Goal: Task Accomplishment & Management: Use online tool/utility

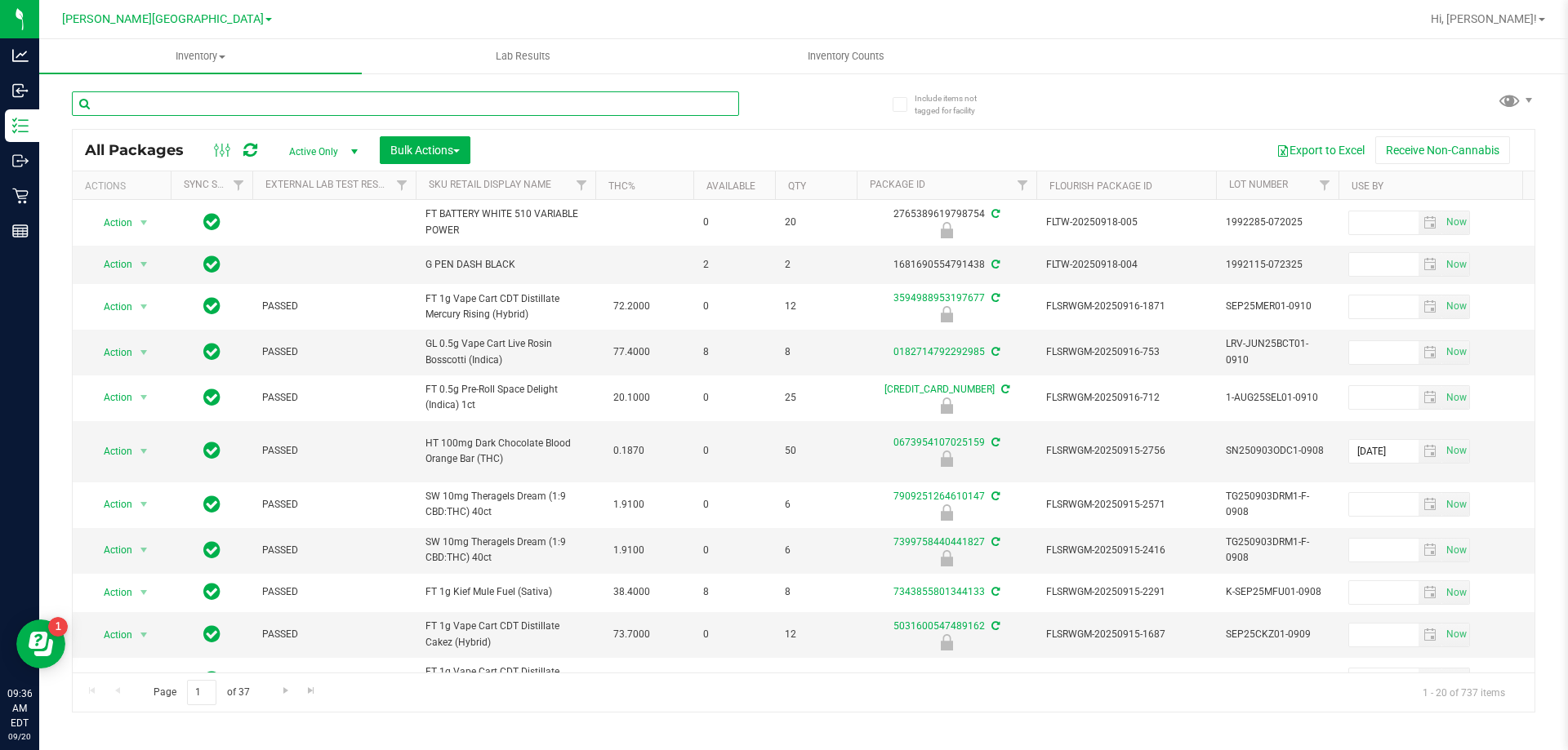
click at [215, 92] on input "text" at bounding box center [406, 104] width 668 height 25
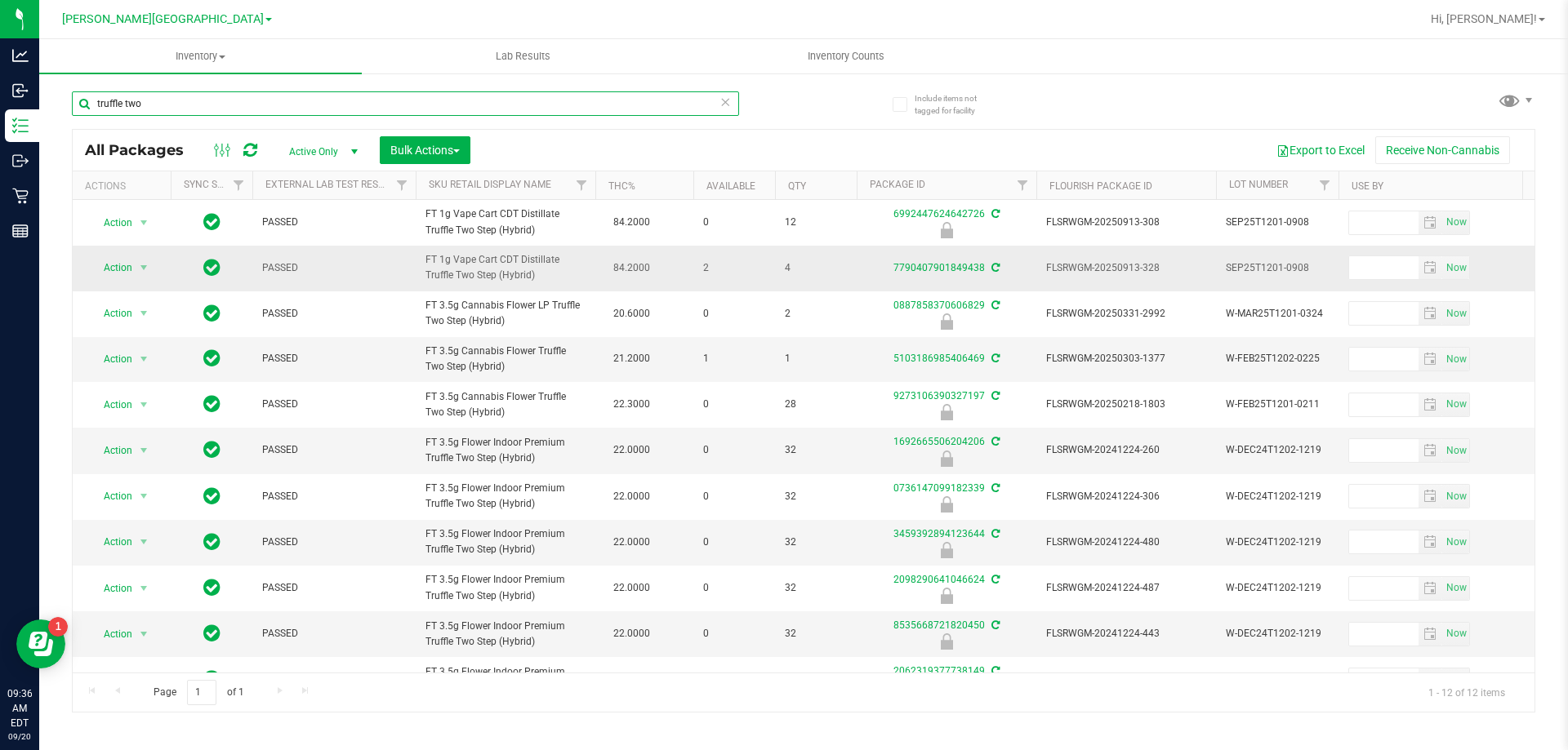
type input "truffle two"
click at [120, 273] on span "Action" at bounding box center [112, 268] width 44 height 23
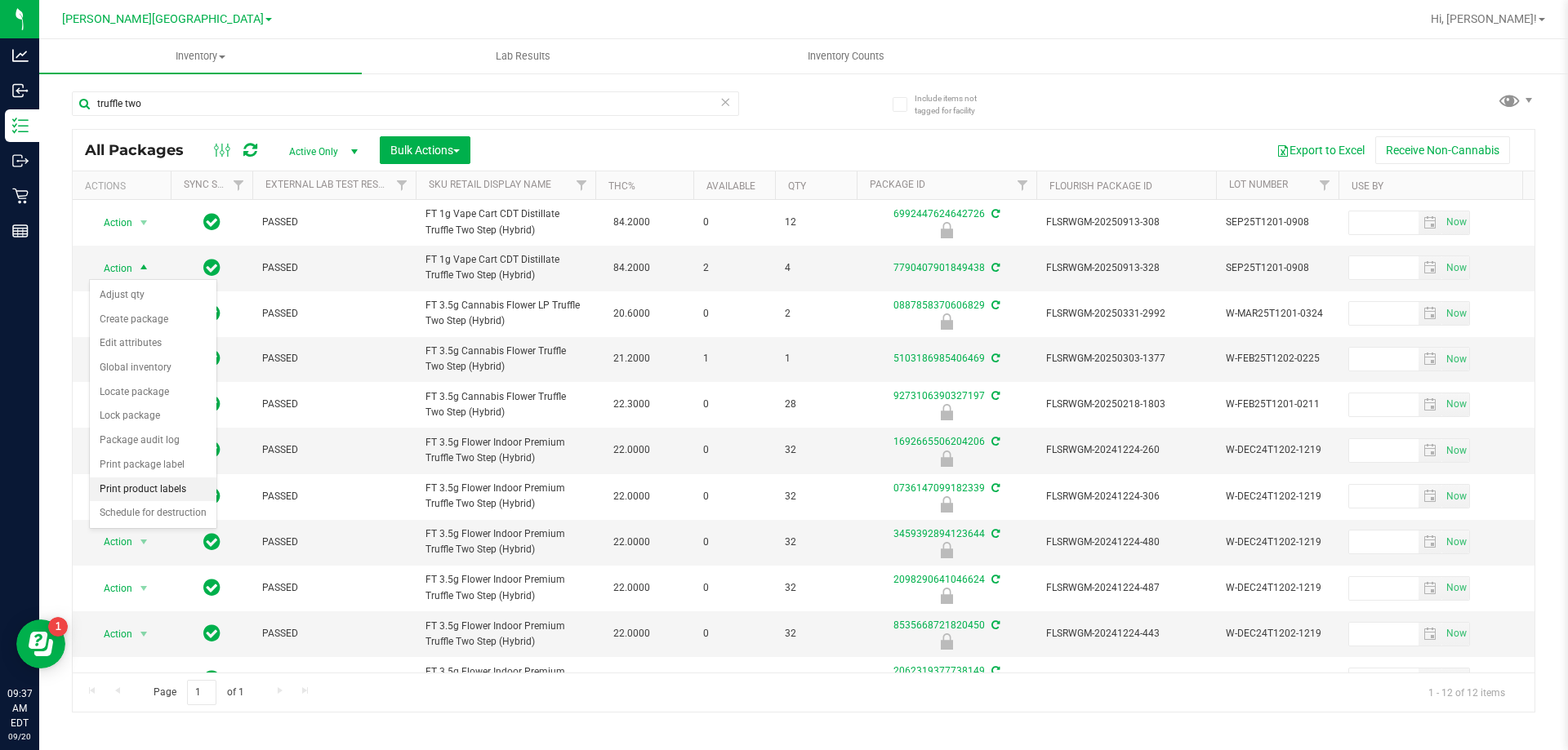
click at [139, 488] on li "Print product labels" at bounding box center [153, 490] width 126 height 25
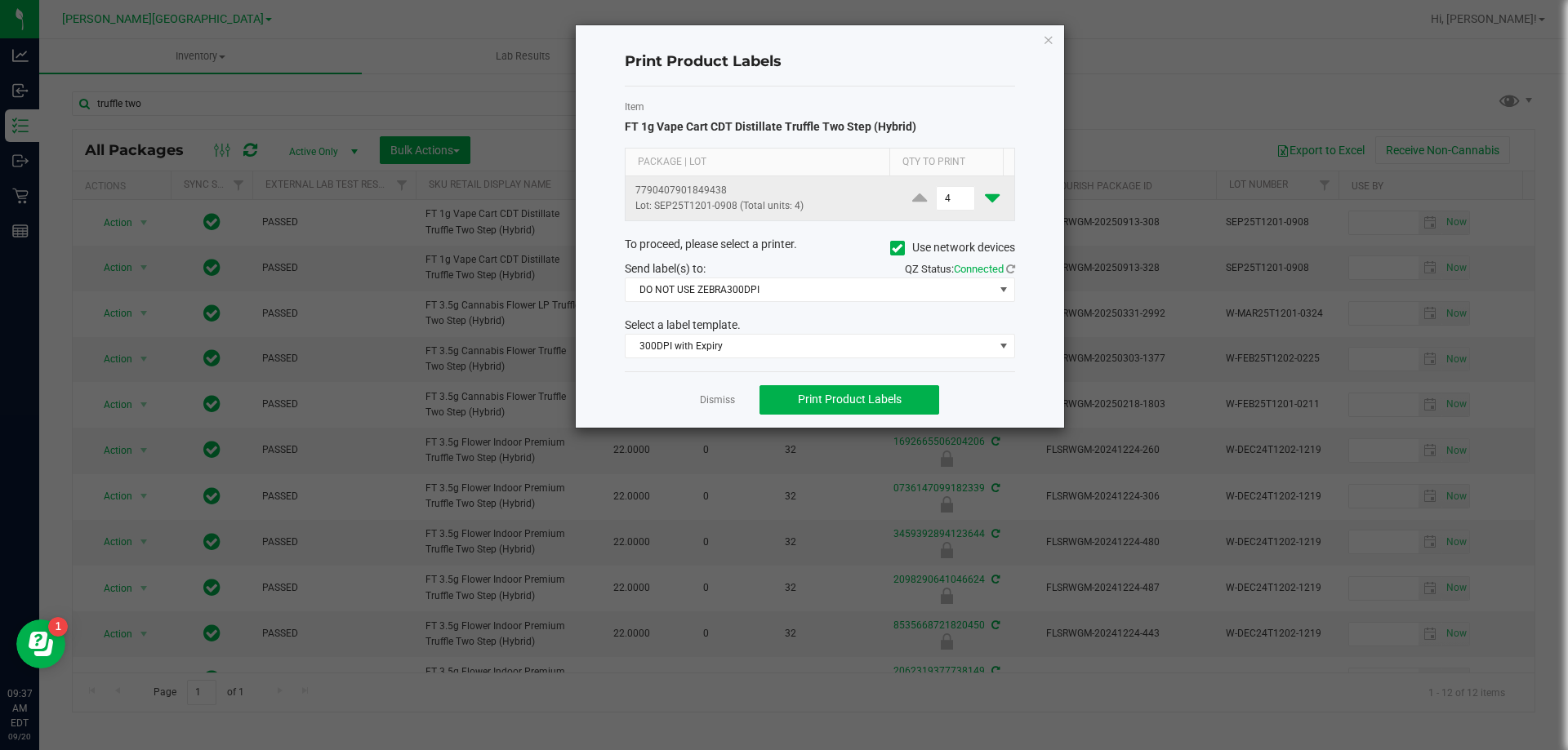
click at [985, 204] on icon at bounding box center [992, 198] width 15 height 20
click at [985, 203] on icon at bounding box center [992, 198] width 15 height 20
click at [985, 201] on icon at bounding box center [992, 198] width 15 height 20
type input "1"
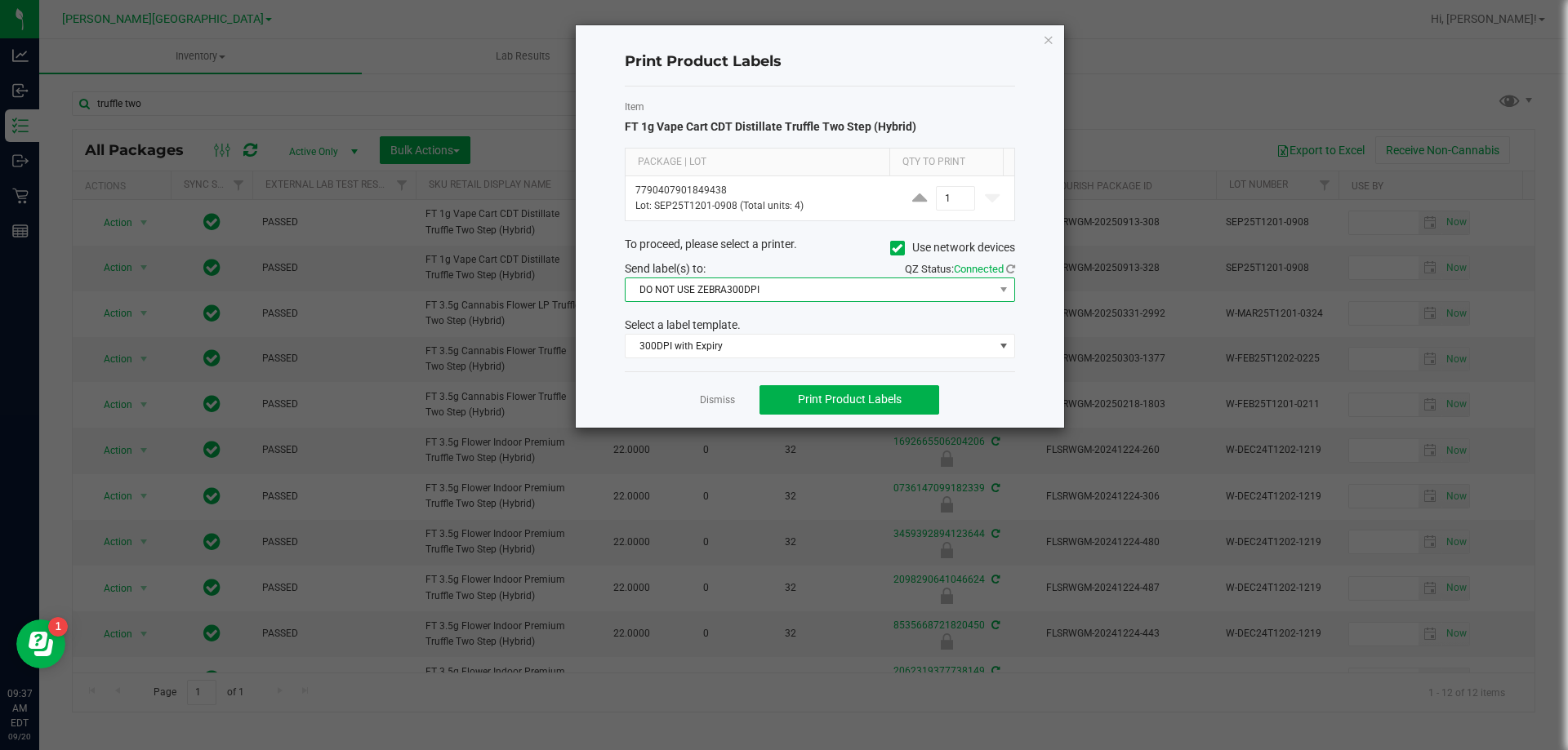
click at [845, 293] on span "DO NOT USE ZEBRA300DPI" at bounding box center [809, 290] width 368 height 23
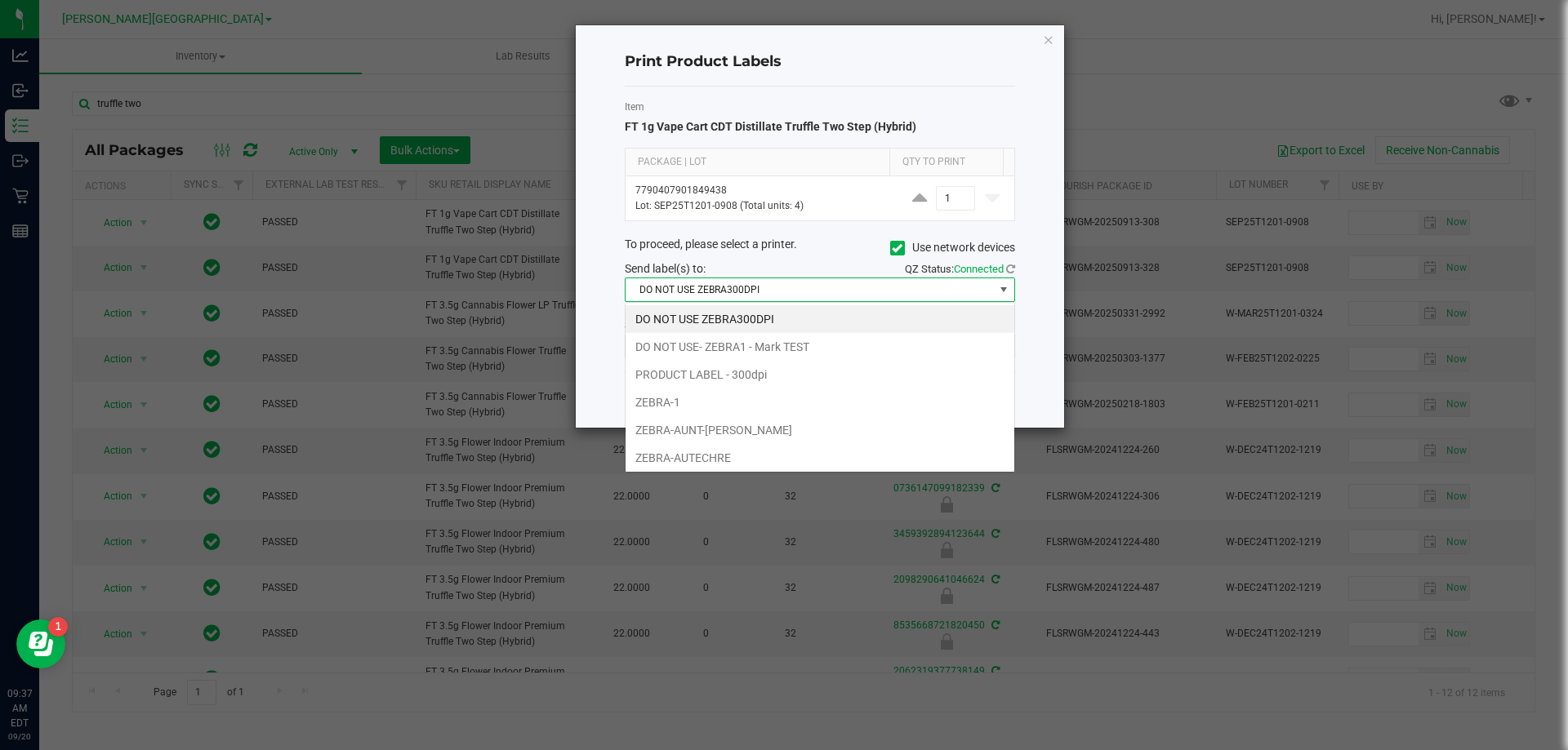
scroll to position [25, 390]
click at [740, 379] on li "PRODUCT LABEL - 300dpi" at bounding box center [820, 375] width 389 height 28
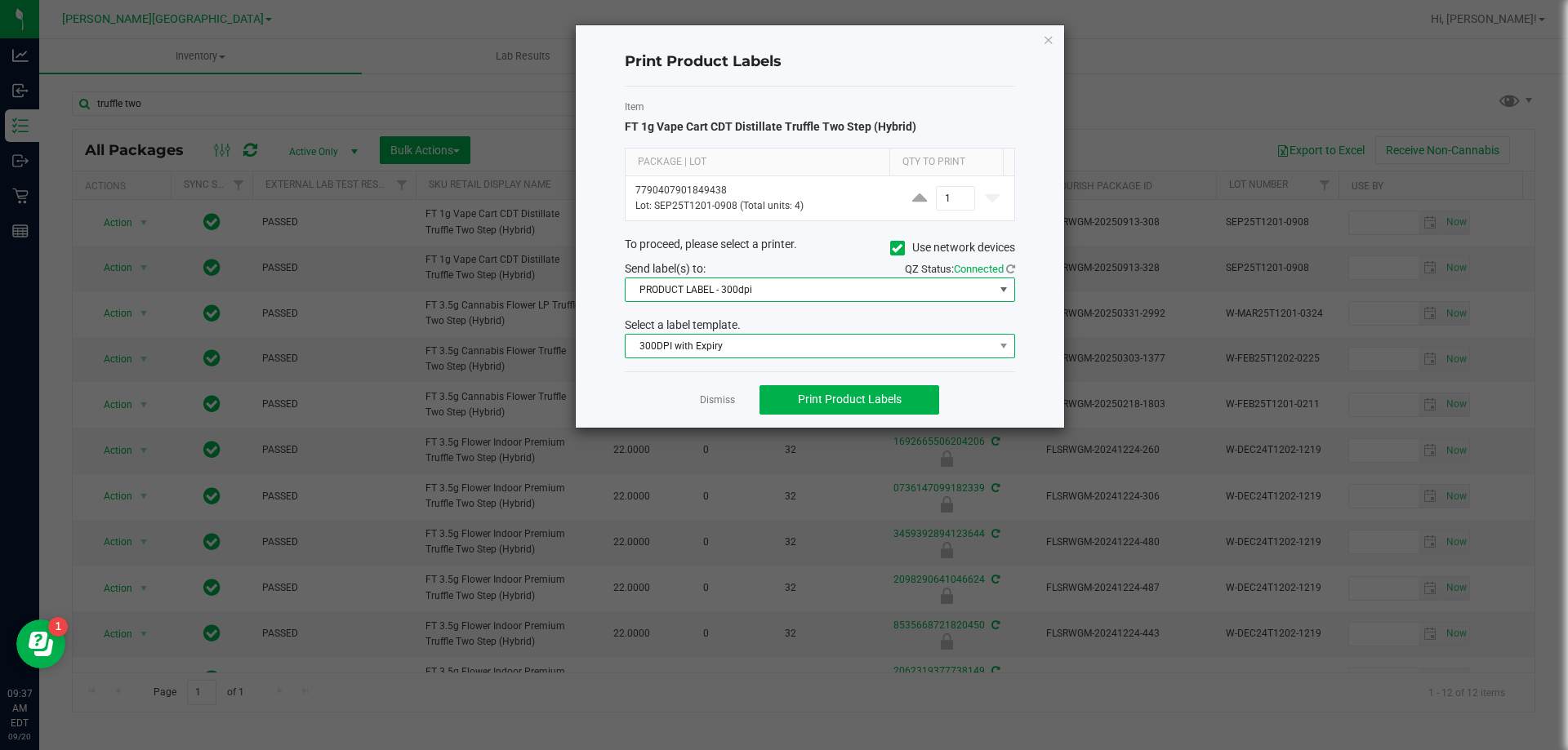
click at [708, 346] on span "300DPI with Expiry" at bounding box center [809, 346] width 368 height 23
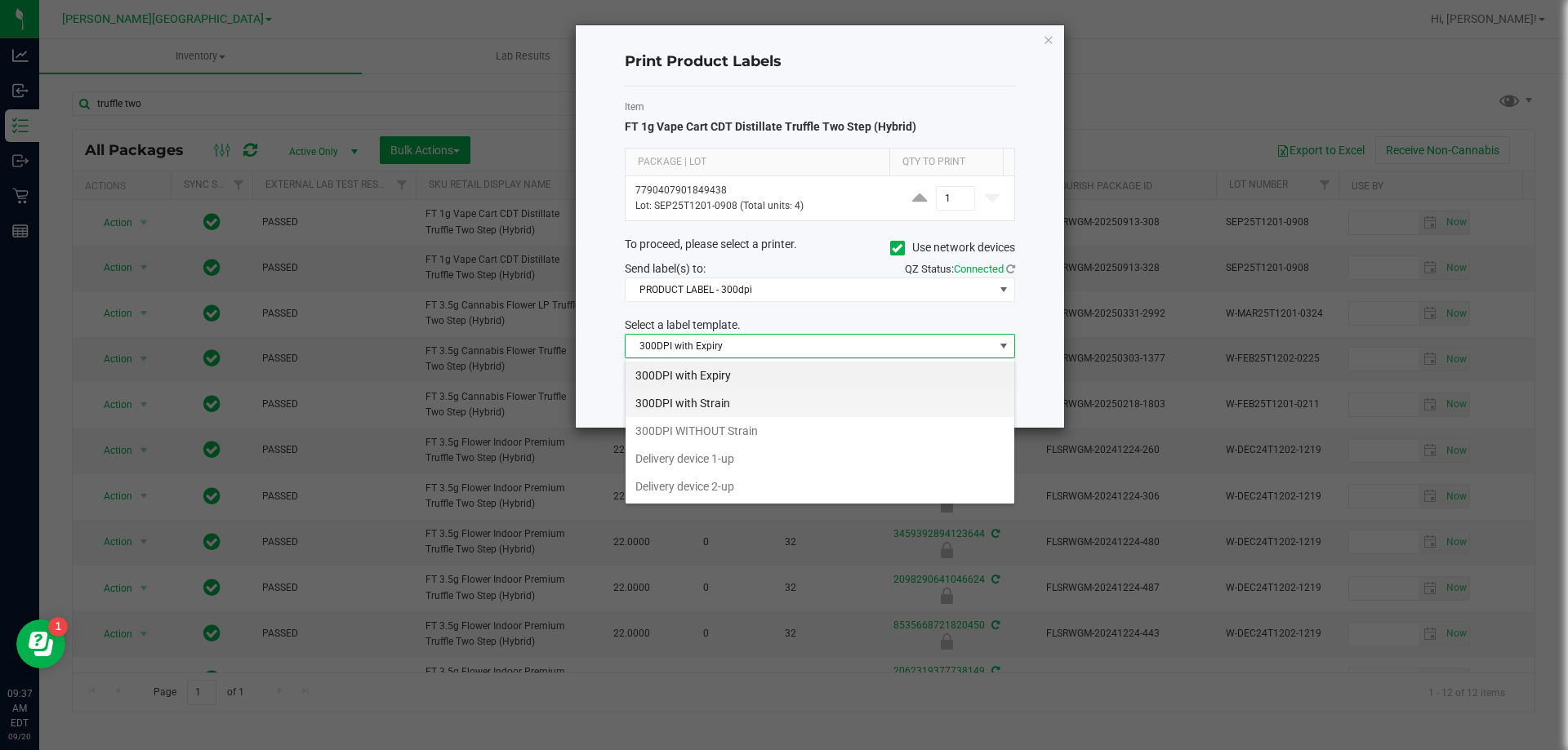
click at [695, 407] on li "300DPI with Strain" at bounding box center [820, 403] width 389 height 28
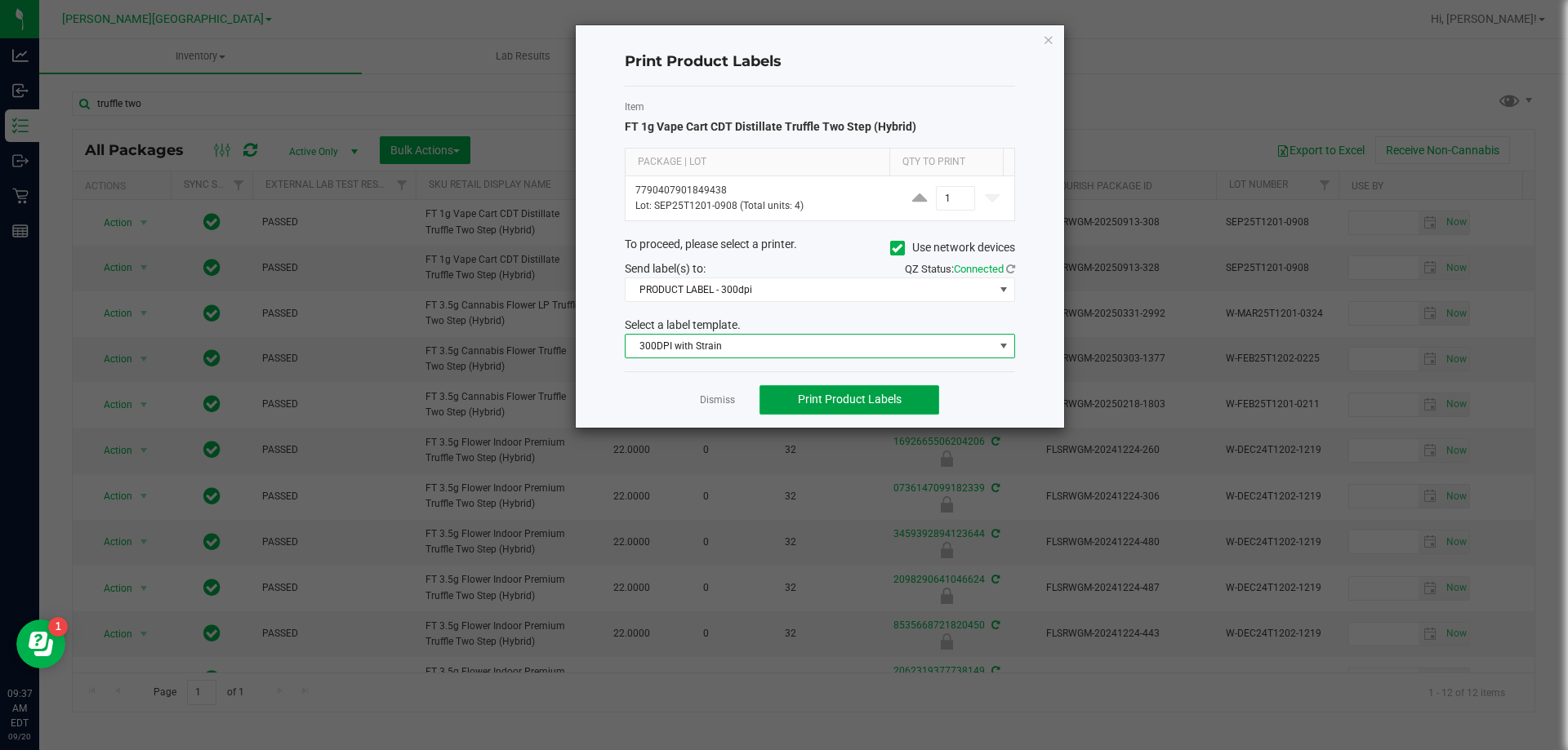
click at [852, 396] on span "Print Product Labels" at bounding box center [850, 399] width 103 height 13
